Goal: Transaction & Acquisition: Download file/media

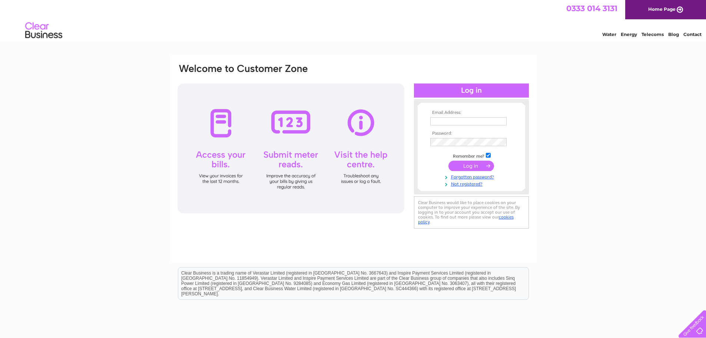
type input "accounts@ashgatehospice.org.uk"
click at [473, 167] on input "submit" at bounding box center [471, 165] width 46 height 10
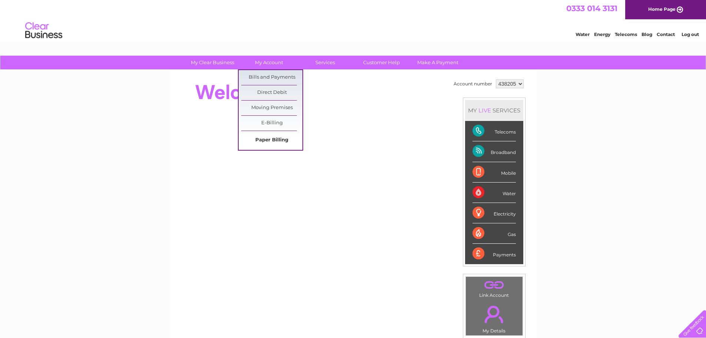
click at [282, 140] on link "Paper Billing" at bounding box center [271, 140] width 61 height 15
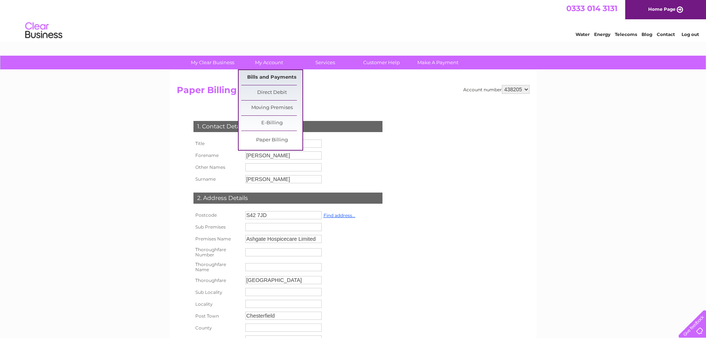
click at [269, 73] on link "Bills and Payments" at bounding box center [271, 77] width 61 height 15
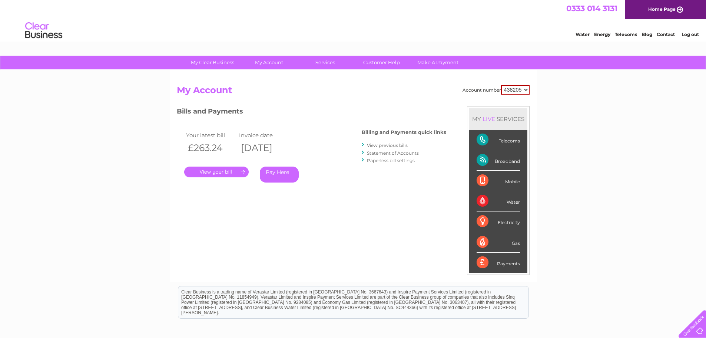
click at [595, 118] on div "My Clear Business Login Details My Details My Preferences Link Account My Accou…" at bounding box center [353, 232] width 706 height 353
click at [227, 172] on link "." at bounding box center [216, 171] width 64 height 11
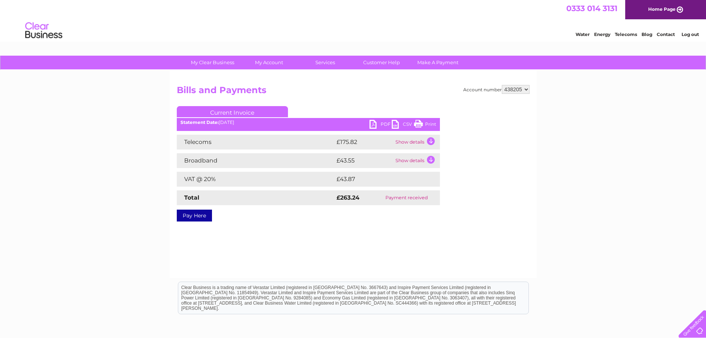
click at [369, 123] on link "PDF" at bounding box center [380, 125] width 22 height 11
click at [509, 91] on select "438205 441988" at bounding box center [516, 89] width 28 height 9
click at [516, 85] on select "438205 441988" at bounding box center [516, 89] width 28 height 9
select select "441988"
click at [502, 85] on select "438205 441988" at bounding box center [516, 89] width 28 height 9
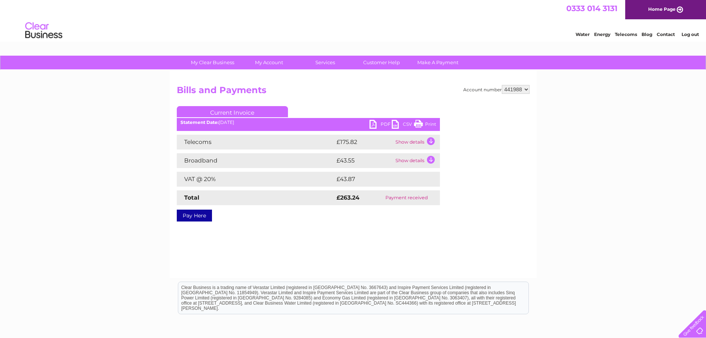
click at [581, 202] on div "My Clear Business Login Details My Details My Preferences Link Account My Accou…" at bounding box center [353, 230] width 706 height 349
click at [375, 125] on link "PDF" at bounding box center [380, 125] width 22 height 11
click at [608, 157] on div "My Clear Business Login Details My Details My Preferences Link Account My Accou…" at bounding box center [353, 230] width 706 height 349
drag, startPoint x: 608, startPoint y: 157, endPoint x: 457, endPoint y: 71, distance: 173.9
click at [610, 140] on div "My Clear Business Login Details My Details My Preferences Link Account My Accou…" at bounding box center [353, 230] width 706 height 349
